Goal: Entertainment & Leisure: Consume media (video, audio)

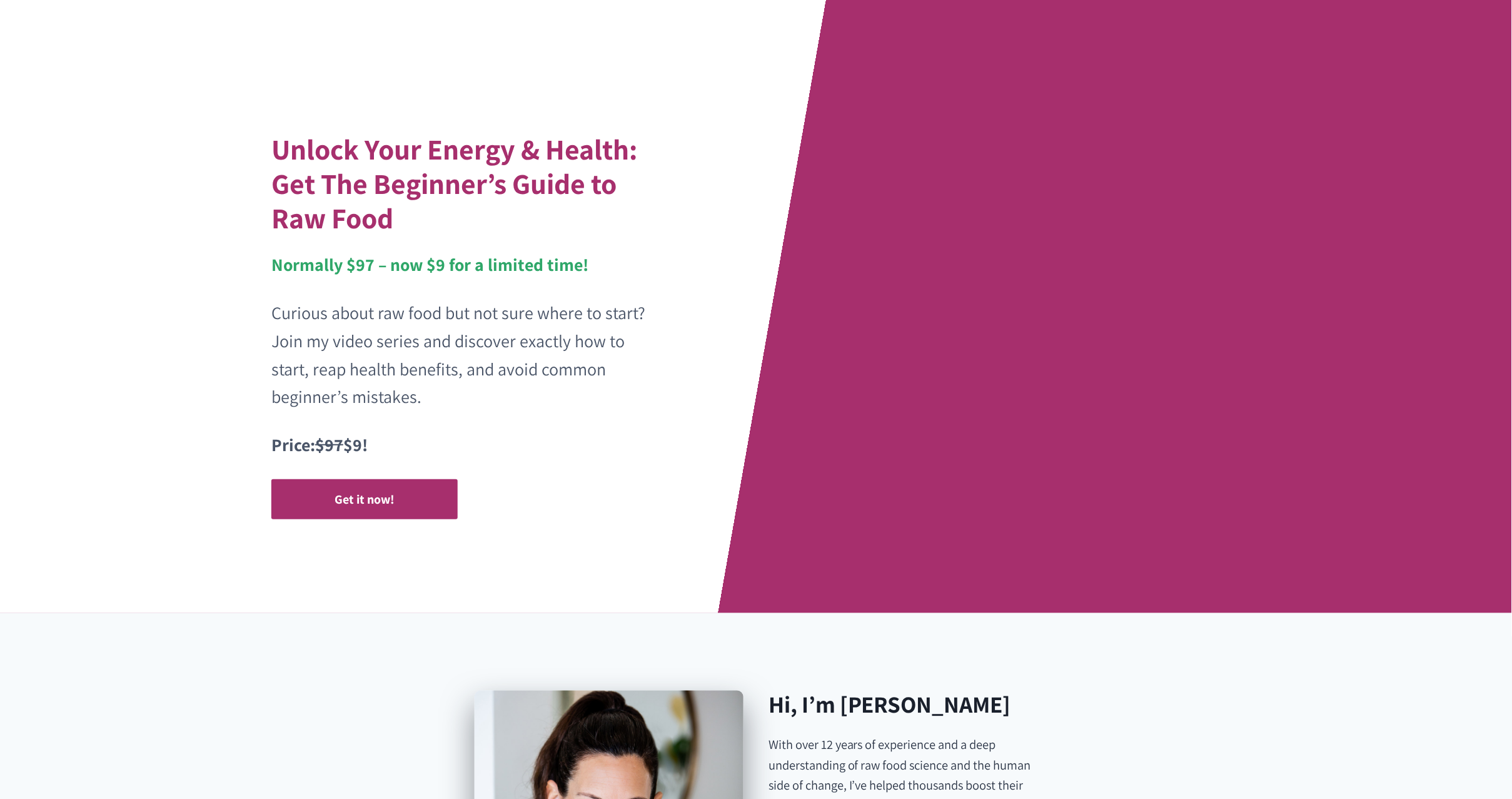
click at [992, 278] on div "Unlock Your Energy & Health: Get The Beginner’s Guide to Raw Food Normally $97 …" at bounding box center [756, 306] width 1001 height 613
click at [963, 212] on div "Unlock Your Energy & Health: Get The Beginner’s Guide to Raw Food Normally $97 …" at bounding box center [756, 306] width 1001 height 613
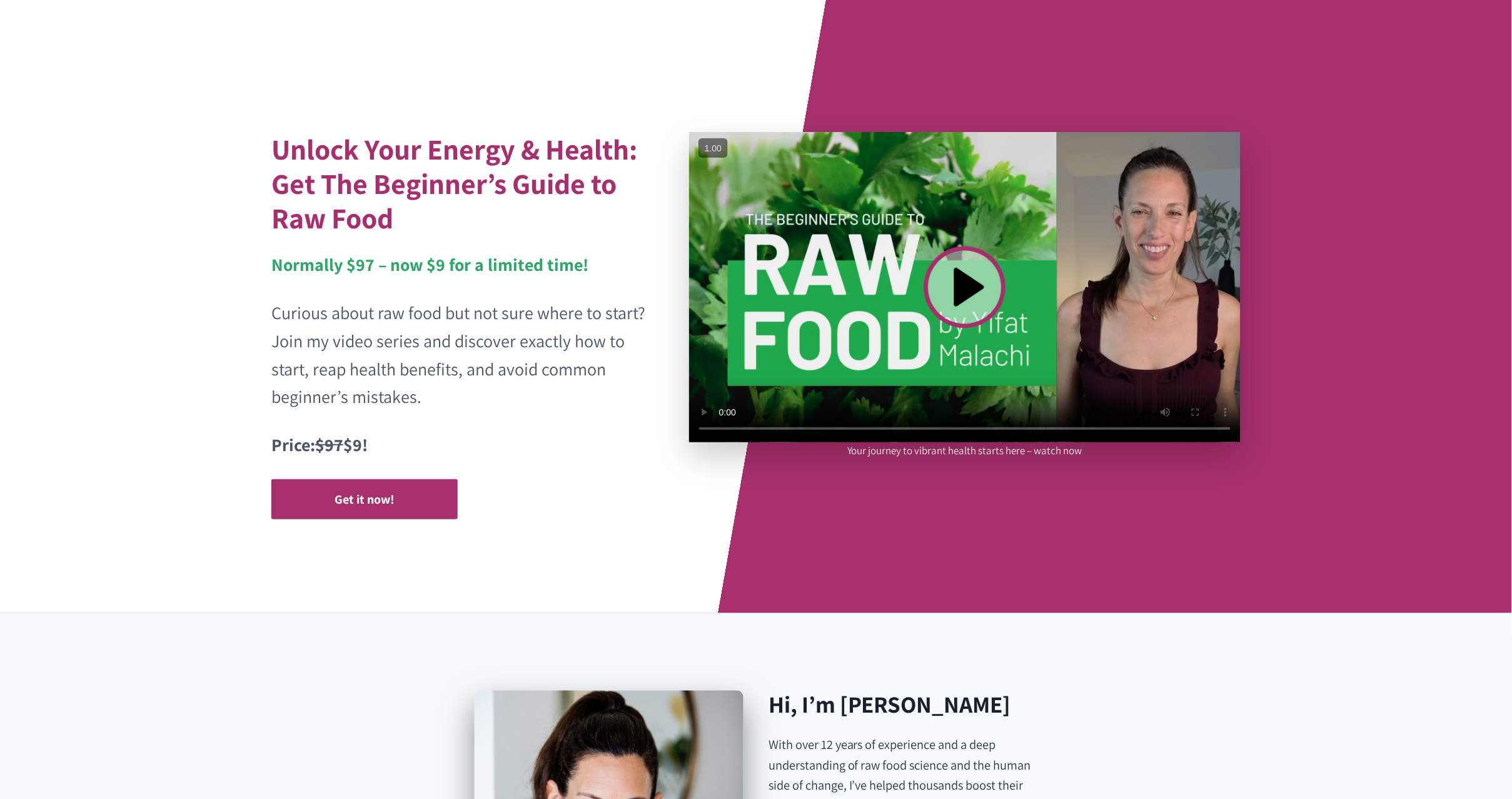
click at [947, 309] on video at bounding box center [964, 287] width 551 height 310
click at [0, 0] on button "+" at bounding box center [0, 0] width 0 height 0
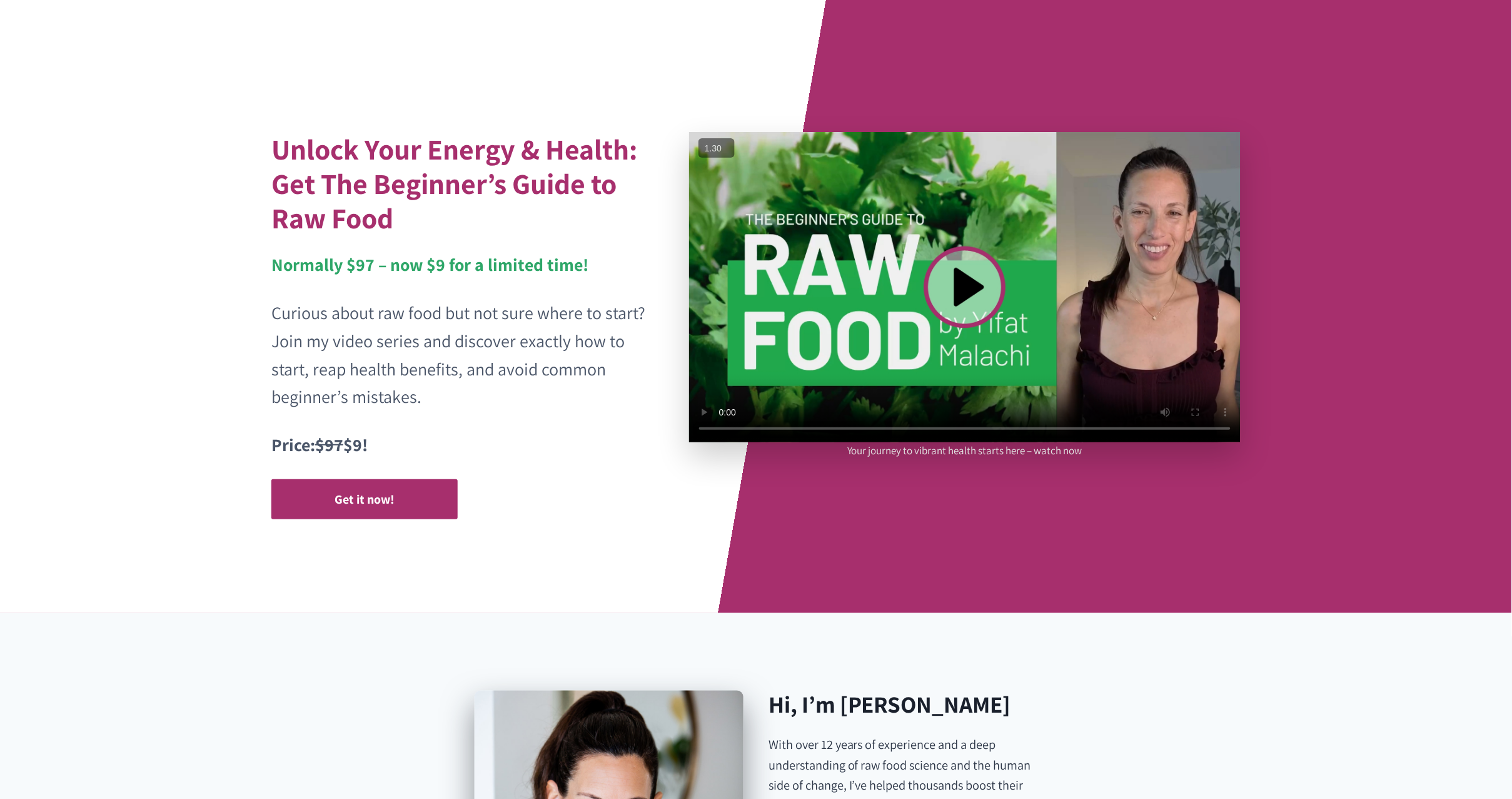
click at [0, 0] on button "+" at bounding box center [0, 0] width 0 height 0
